Goal: Manage account settings

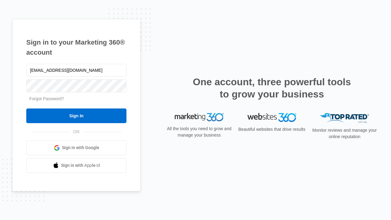
type input "dankie614@gmail.com"
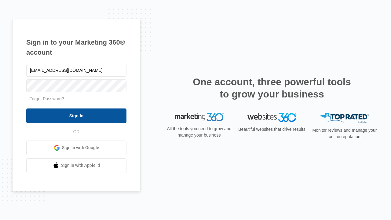
click at [76, 115] on input "Sign In" at bounding box center [76, 115] width 100 height 15
